Goal: Transaction & Acquisition: Book appointment/travel/reservation

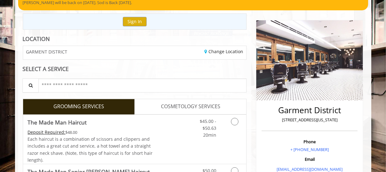
scroll to position [94, 0]
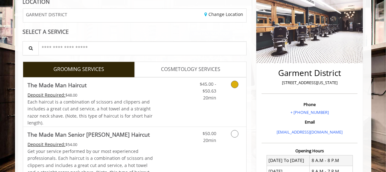
click at [132, 108] on span "Each haircut is a combination of scissors and clippers and includes a great cut…" at bounding box center [90, 112] width 125 height 27
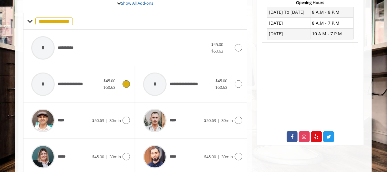
scroll to position [277, 0]
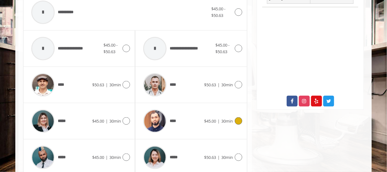
click at [176, 114] on span "****" at bounding box center [159, 121] width 38 height 30
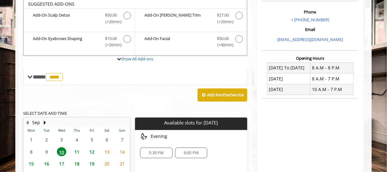
scroll to position [184, 0]
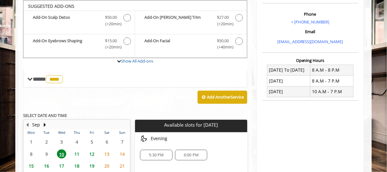
click at [160, 152] on span "5:30 PM" at bounding box center [156, 154] width 15 height 5
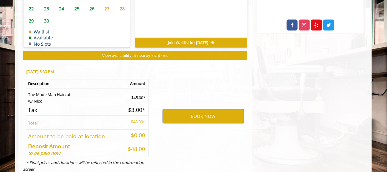
scroll to position [371, 0]
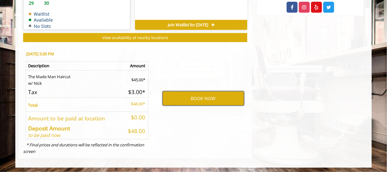
click at [207, 98] on button "BOOK NOW" at bounding box center [203, 98] width 82 height 14
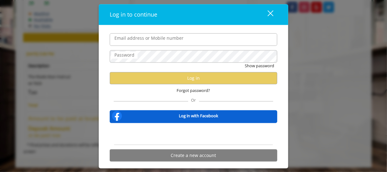
click at [142, 40] on input "Email address or Mobile number" at bounding box center [193, 39] width 167 height 12
type input "**********"
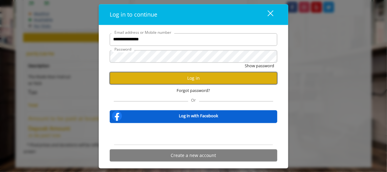
click at [164, 77] on button "Log in" at bounding box center [193, 78] width 167 height 12
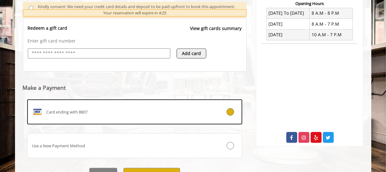
scroll to position [272, 0]
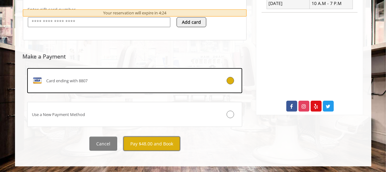
click at [147, 147] on button "Pay $48.00 and Book" at bounding box center [151, 144] width 57 height 14
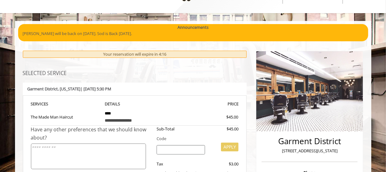
scroll to position [22, 0]
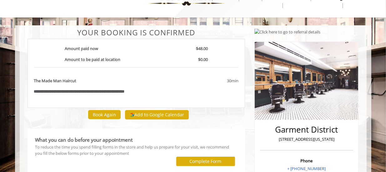
scroll to position [31, 0]
